Goal: Information Seeking & Learning: Learn about a topic

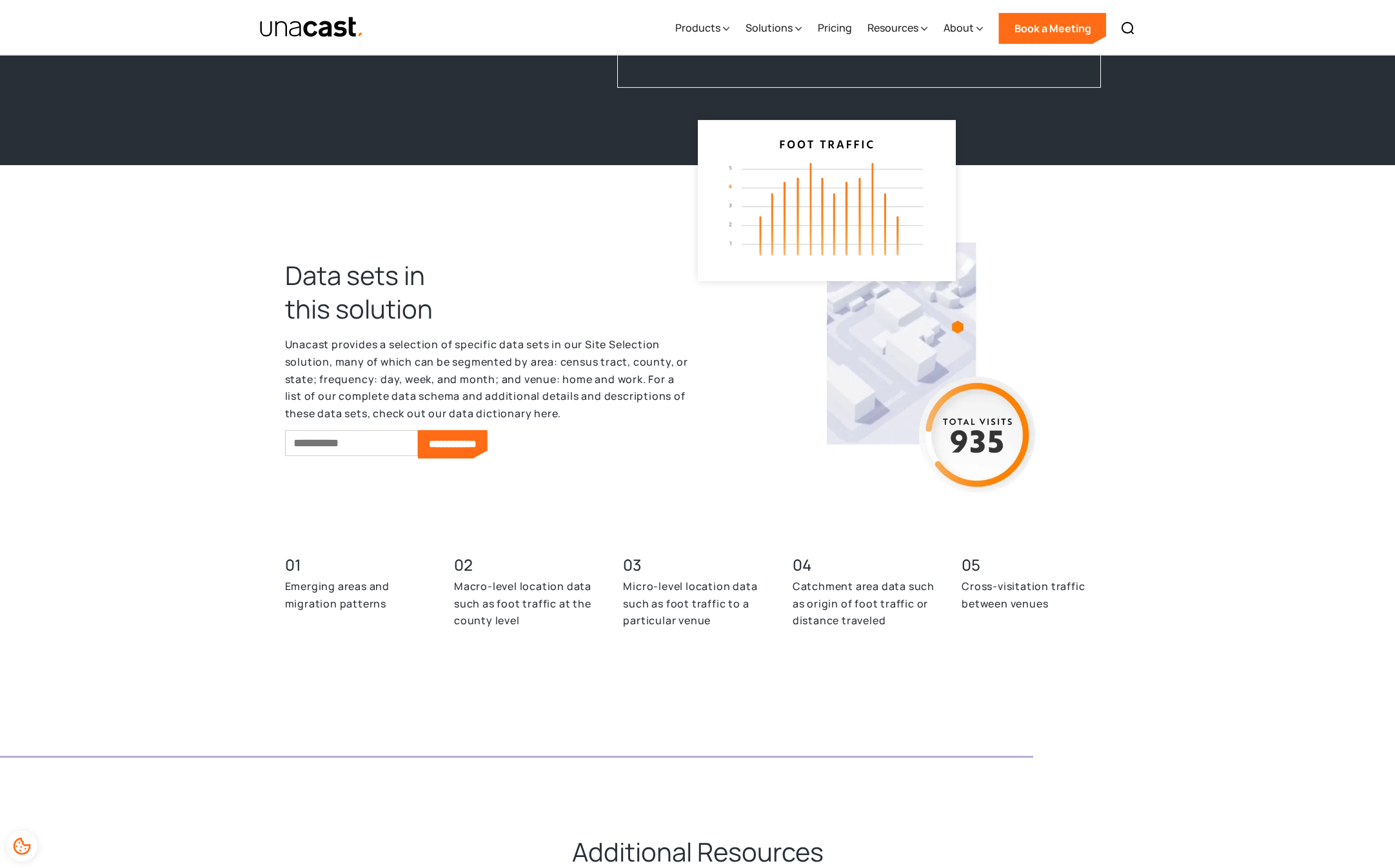
scroll to position [3368, 0]
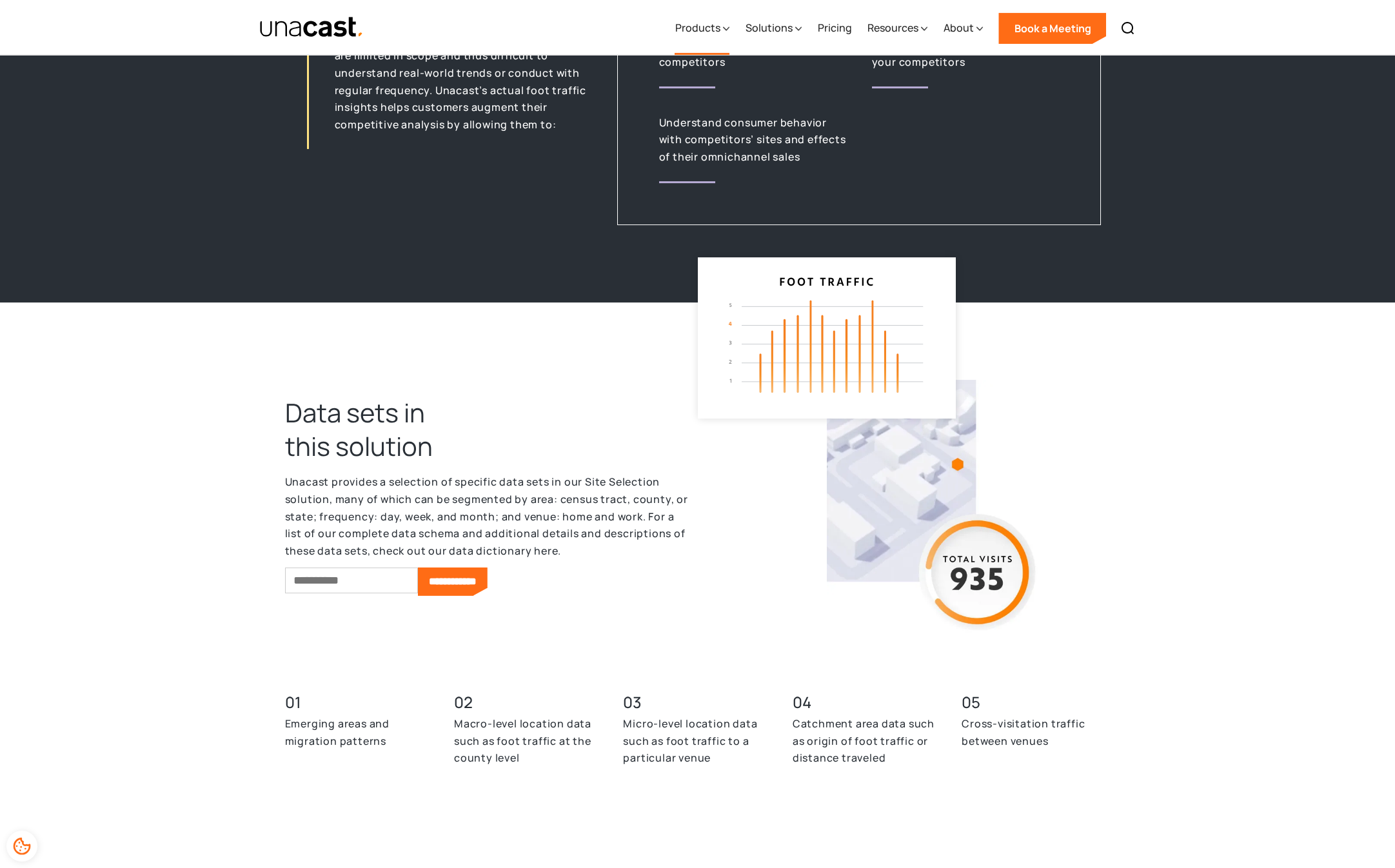
click at [725, 24] on div "Products" at bounding box center [702, 28] width 55 height 53
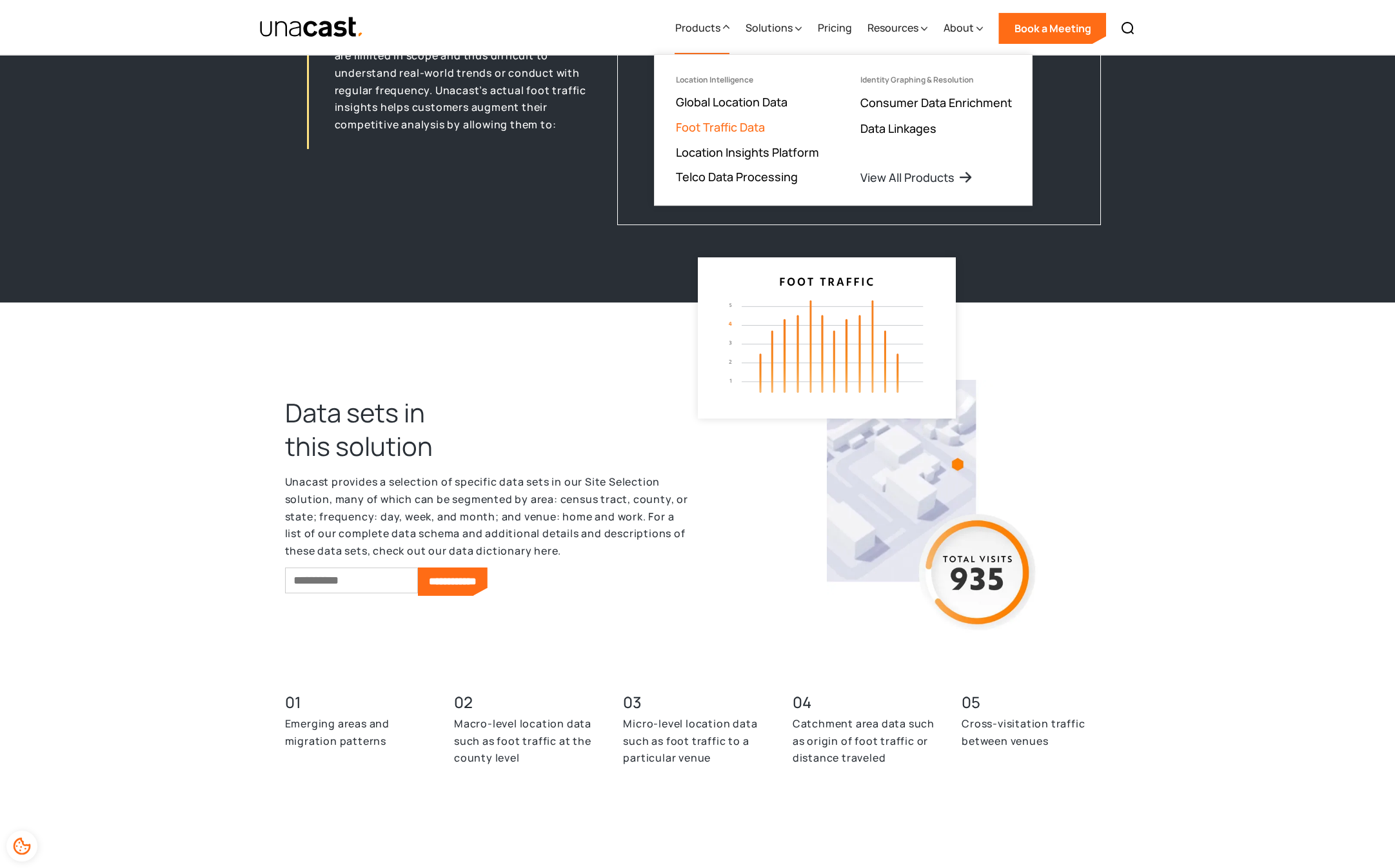
click at [730, 128] on link "Foot Traffic Data" at bounding box center [720, 127] width 89 height 15
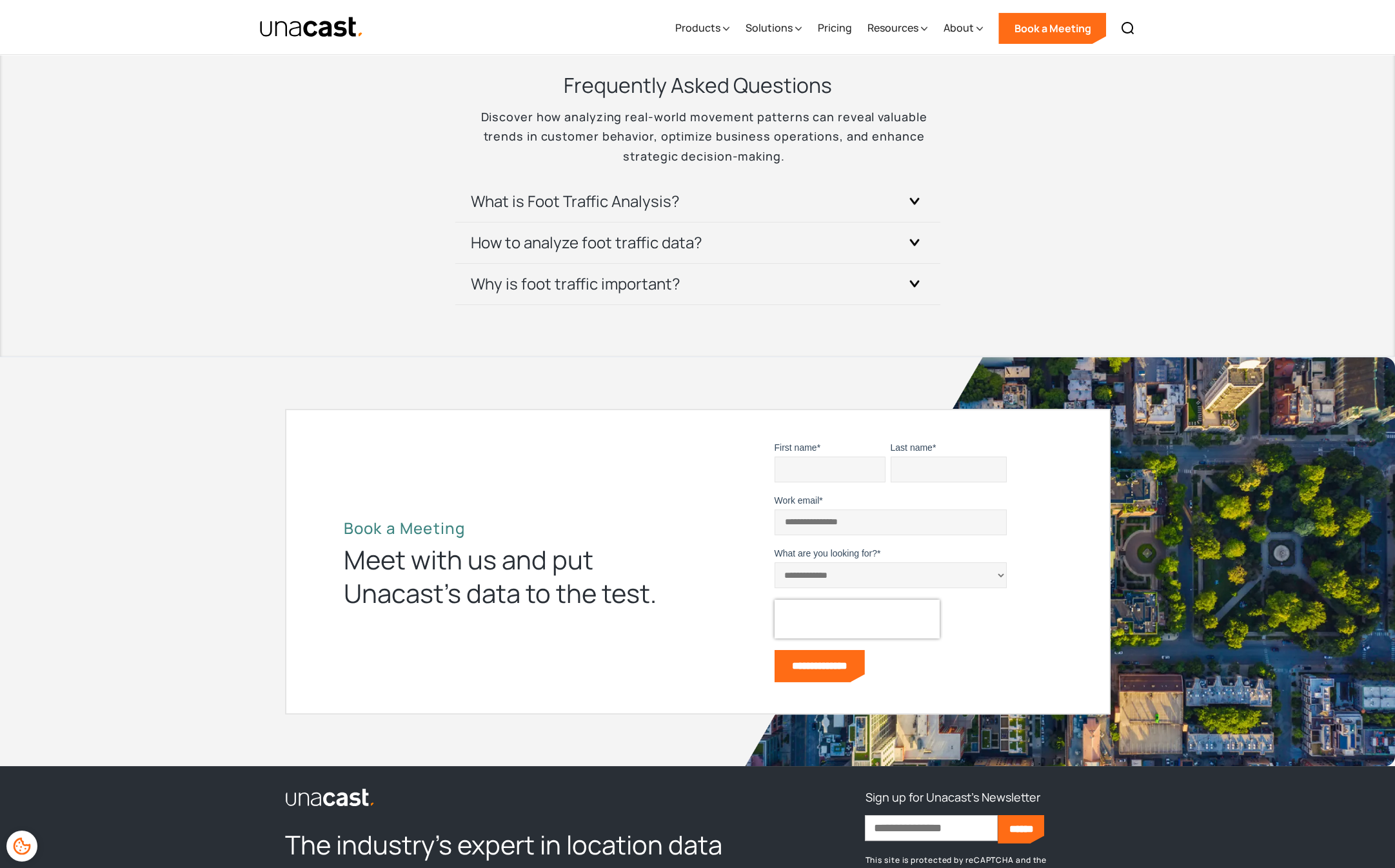
scroll to position [2867, 0]
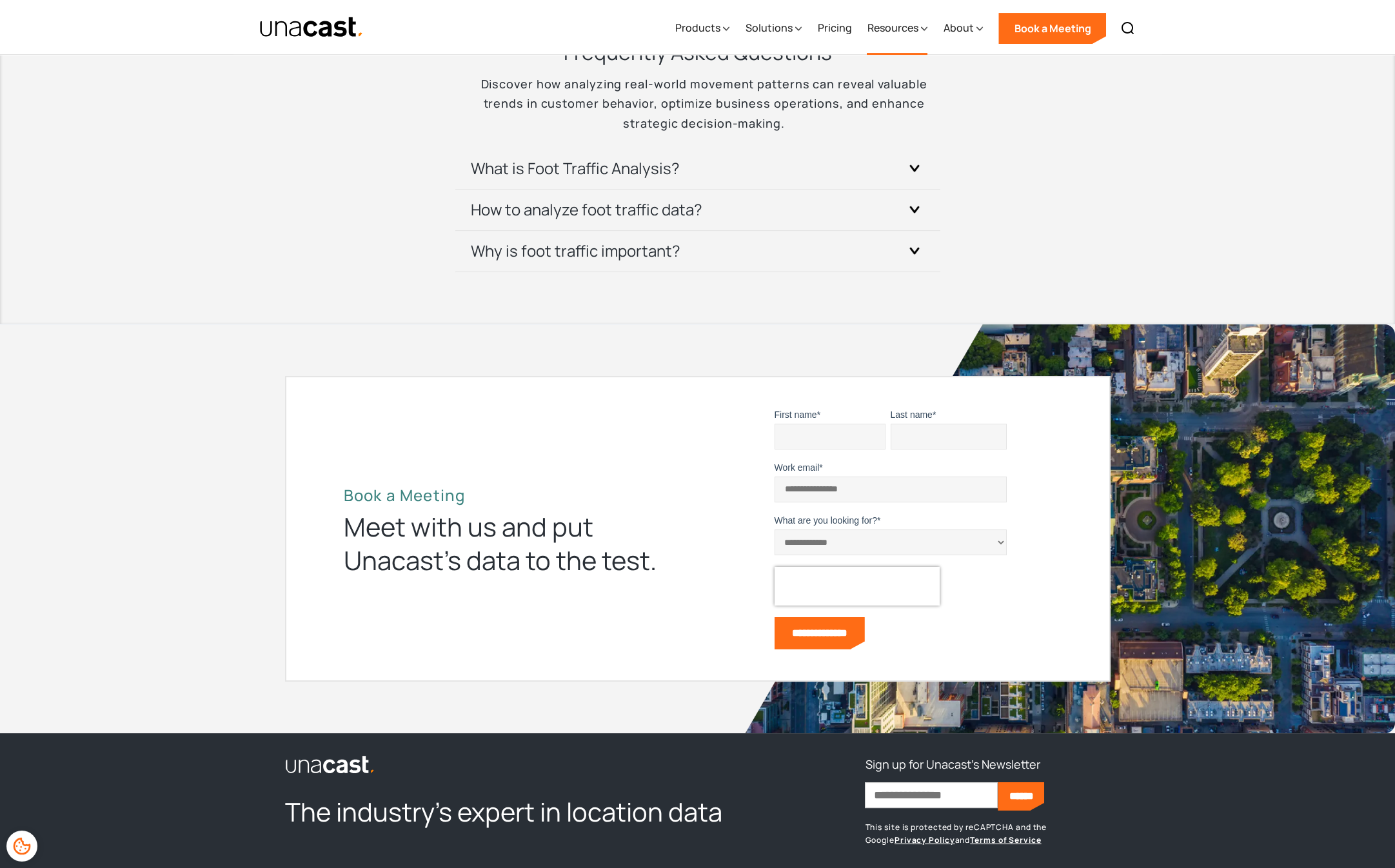
click at [917, 12] on div "Resources" at bounding box center [897, 28] width 61 height 53
